Goal: Task Accomplishment & Management: Manage account settings

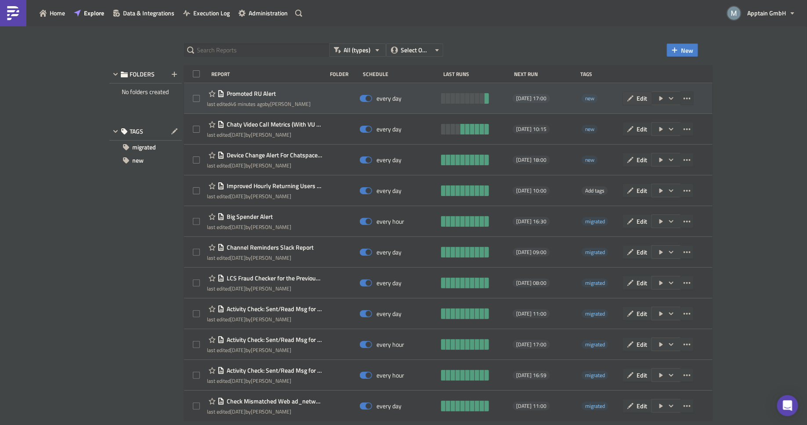
click at [647, 98] on span "Edit" at bounding box center [642, 98] width 11 height 9
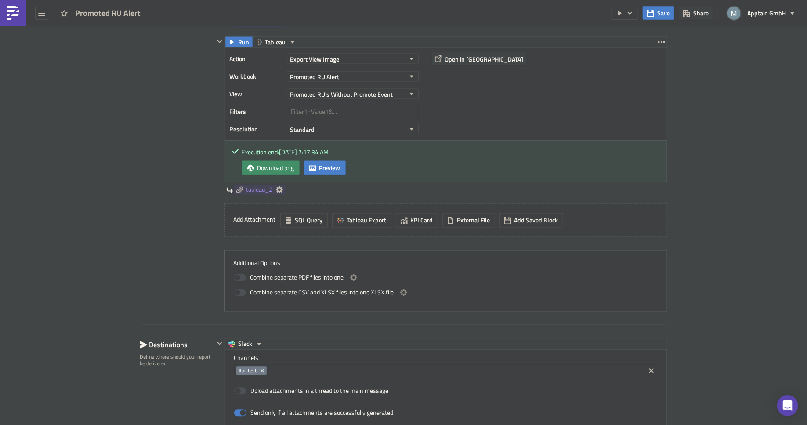
scroll to position [839, 0]
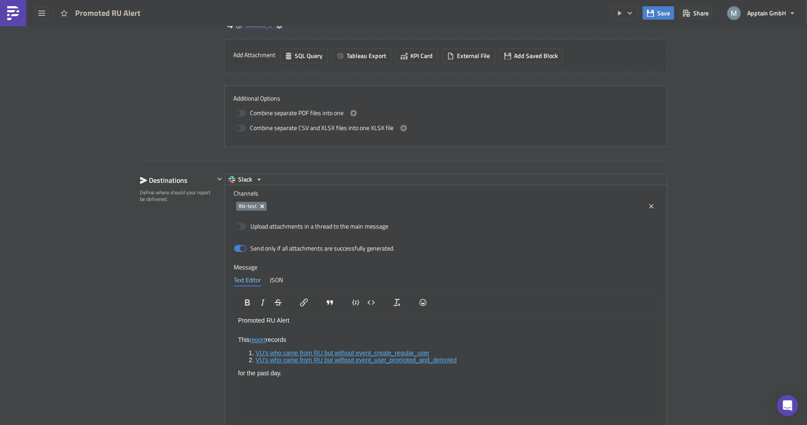
click at [259, 204] on icon "Remove Tag" at bounding box center [262, 205] width 7 height 7
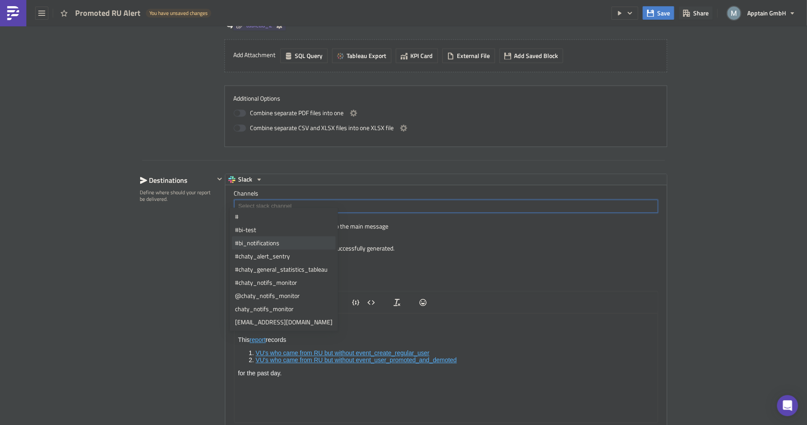
click at [255, 242] on div "#bi_notifications" at bounding box center [283, 242] width 97 height 9
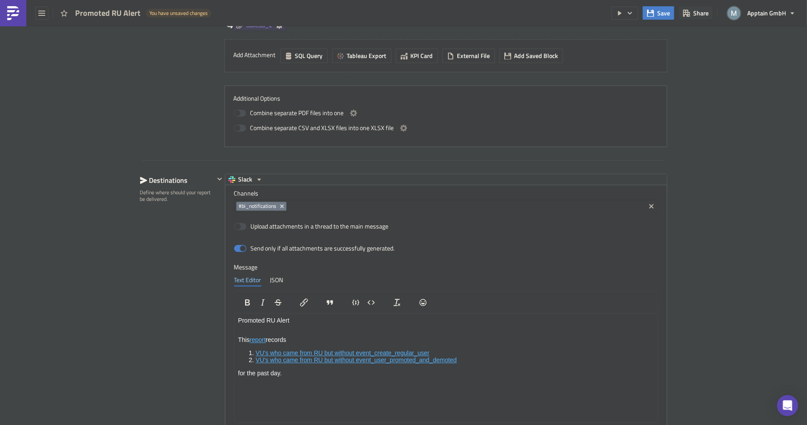
click at [181, 245] on div "Destinations Define where should your report be delivered." at bounding box center [177, 323] width 74 height 301
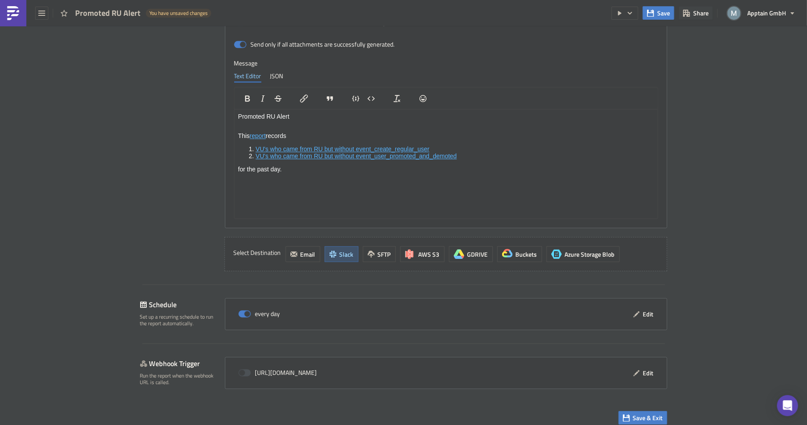
scroll to position [1043, 0]
click at [643, 309] on span "Edit" at bounding box center [648, 313] width 11 height 9
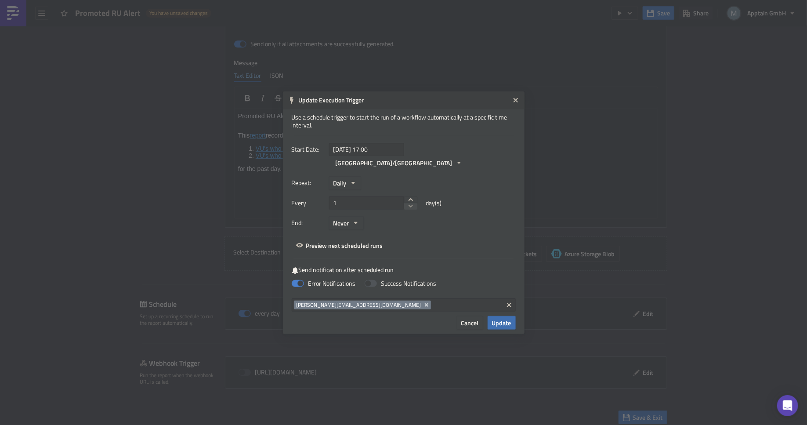
click at [502, 318] on span "Update" at bounding box center [501, 322] width 19 height 9
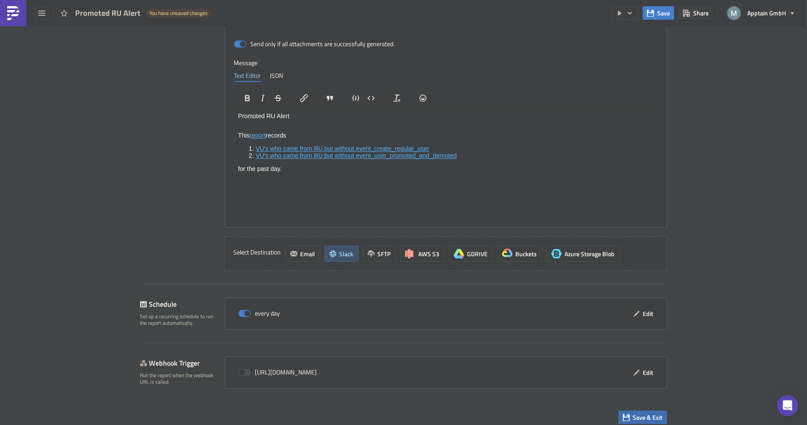
click at [643, 412] on span "Save & Exit" at bounding box center [648, 416] width 30 height 9
